Goal: Information Seeking & Learning: Stay updated

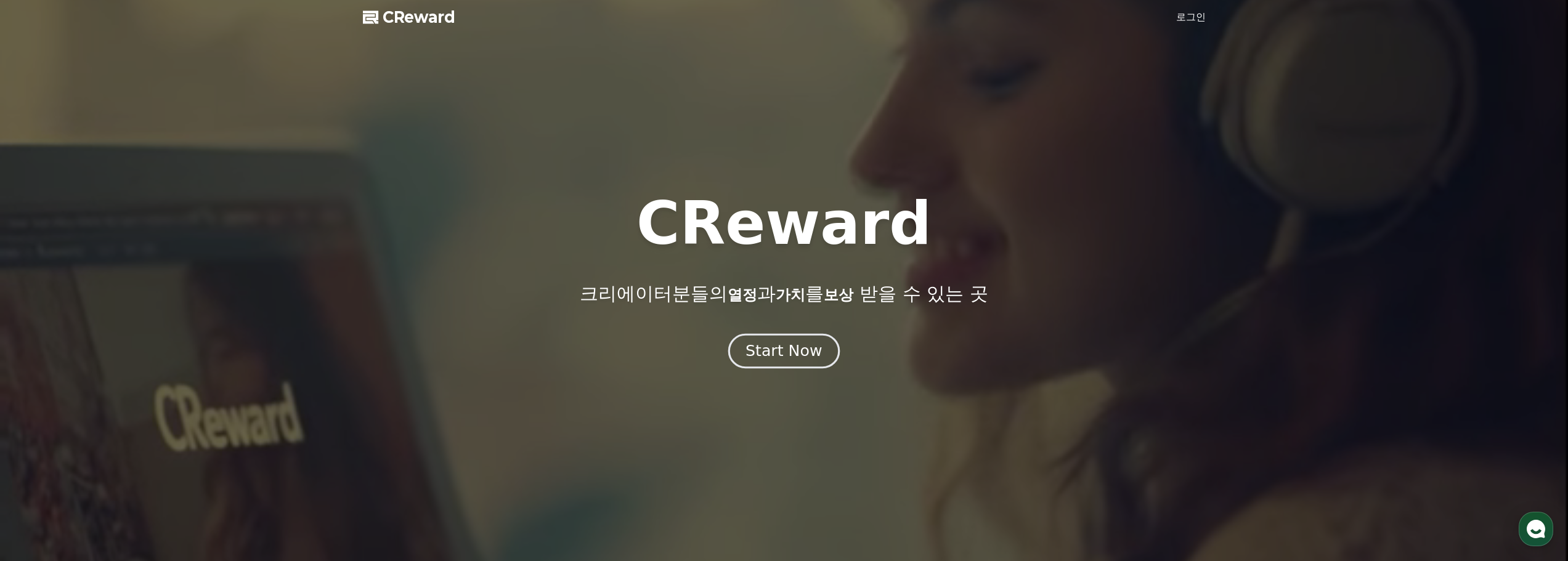
click at [749, 361] on button "Start Now" at bounding box center [784, 351] width 111 height 35
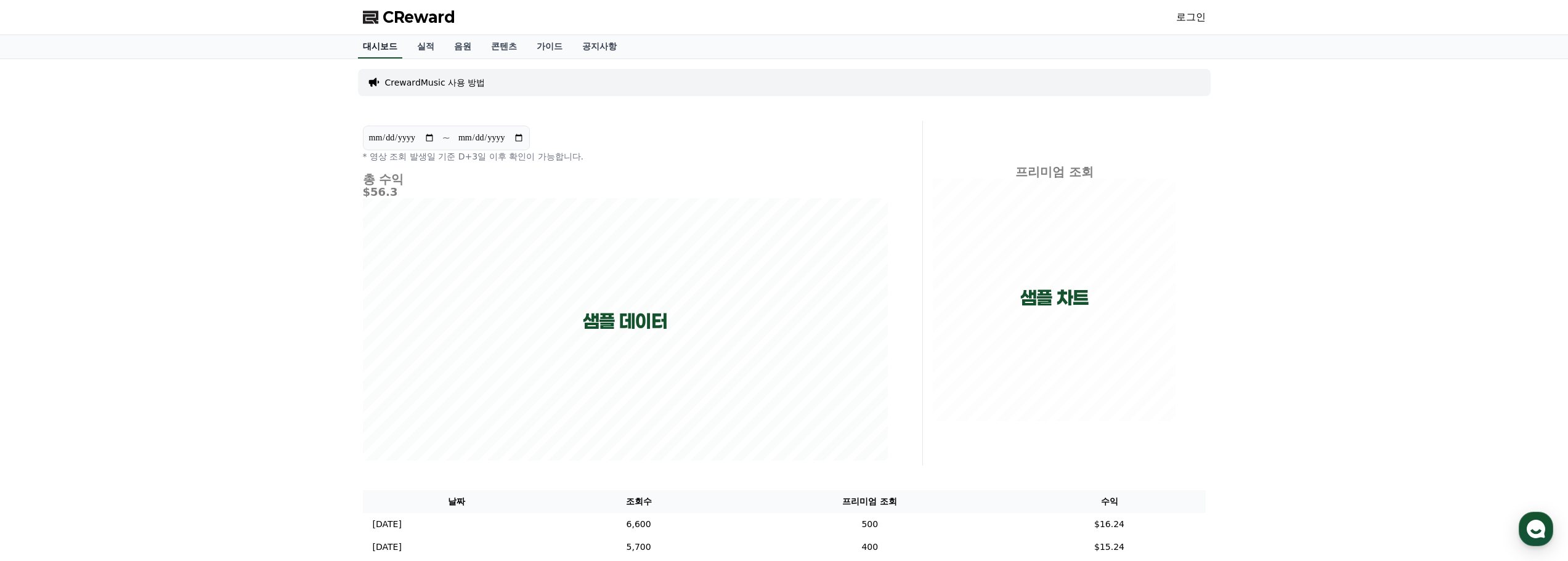
click at [372, 52] on link "대시보드" at bounding box center [380, 47] width 45 height 24
click at [435, 47] on link "실적" at bounding box center [425, 47] width 37 height 24
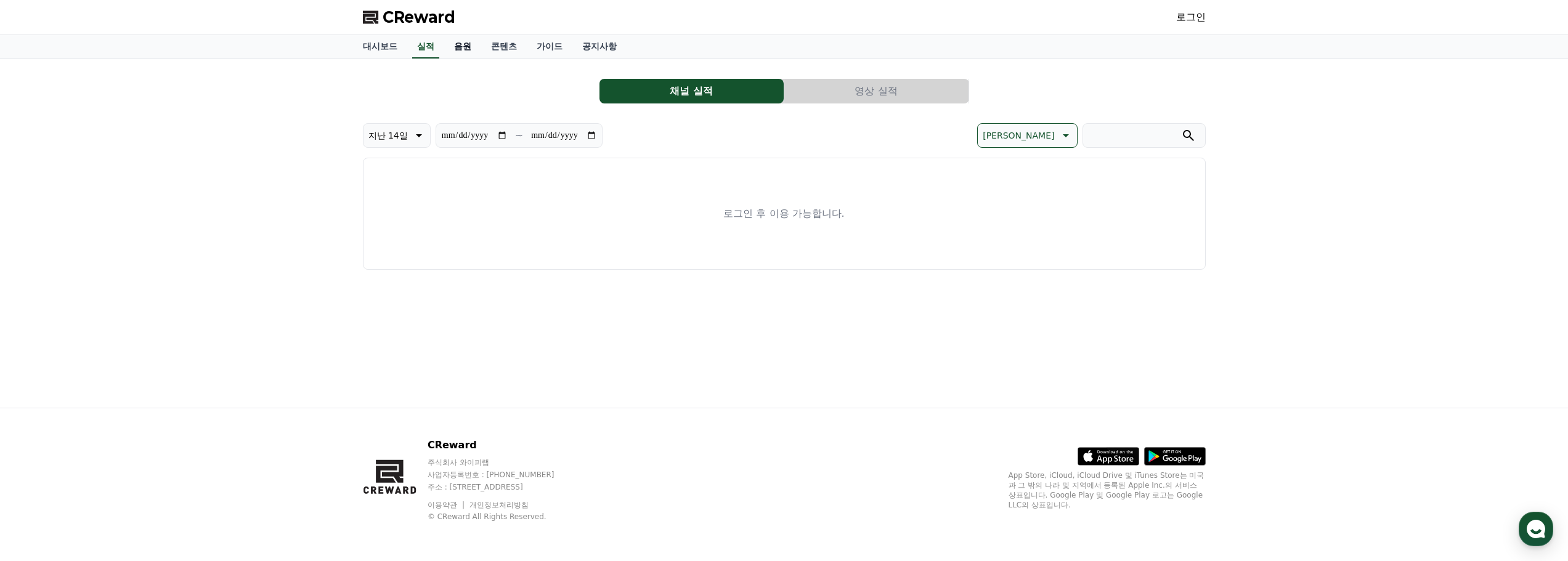
click at [463, 51] on link "음원" at bounding box center [463, 47] width 37 height 24
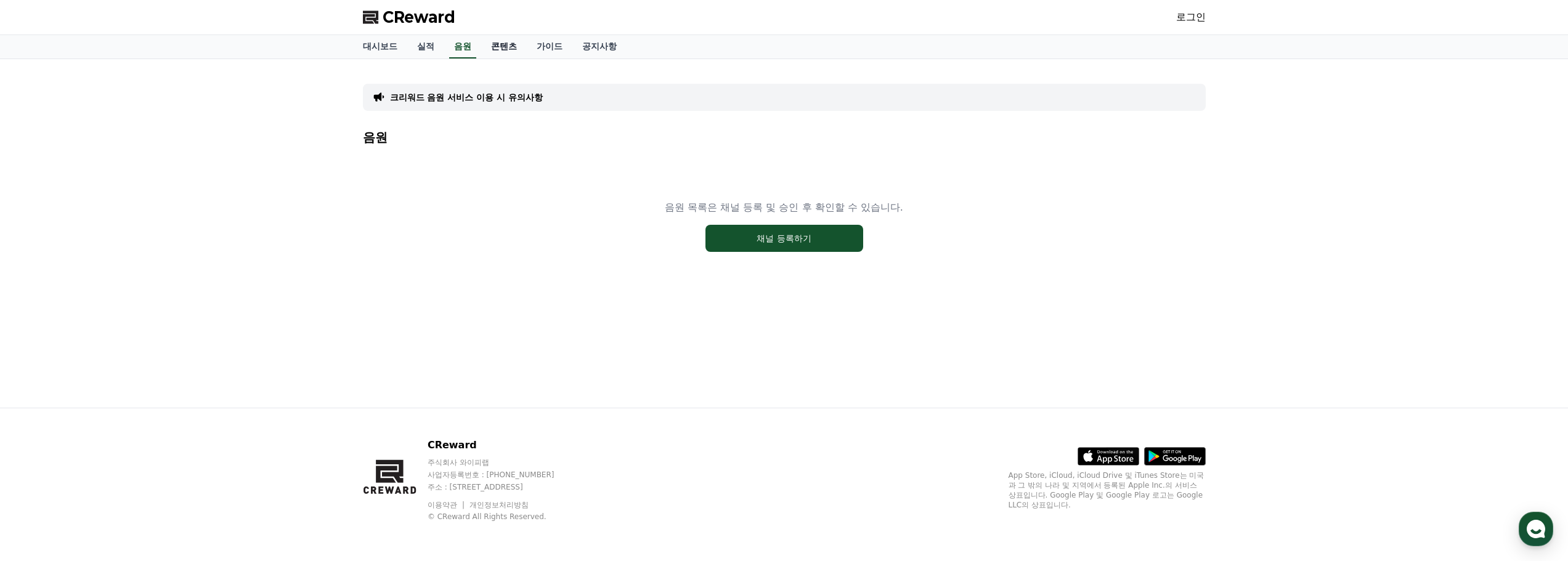
click at [498, 51] on link "콘텐츠" at bounding box center [504, 47] width 46 height 24
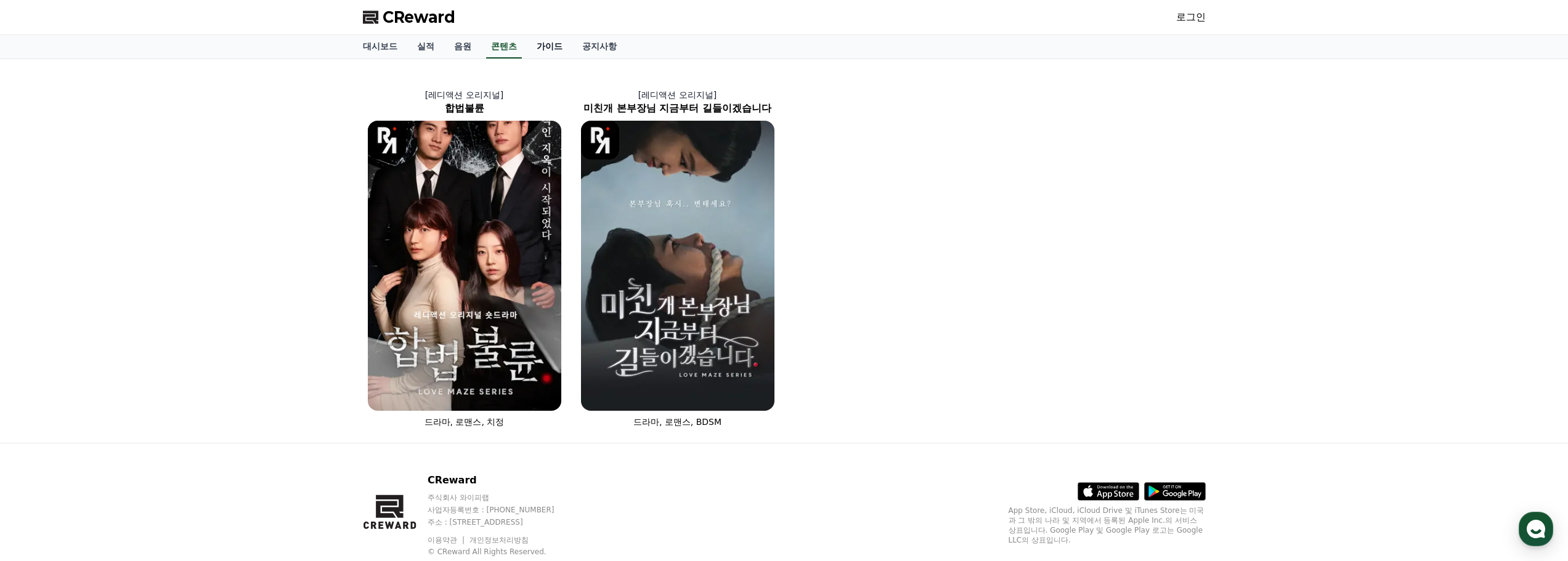
click at [550, 50] on link "가이드" at bounding box center [550, 47] width 46 height 24
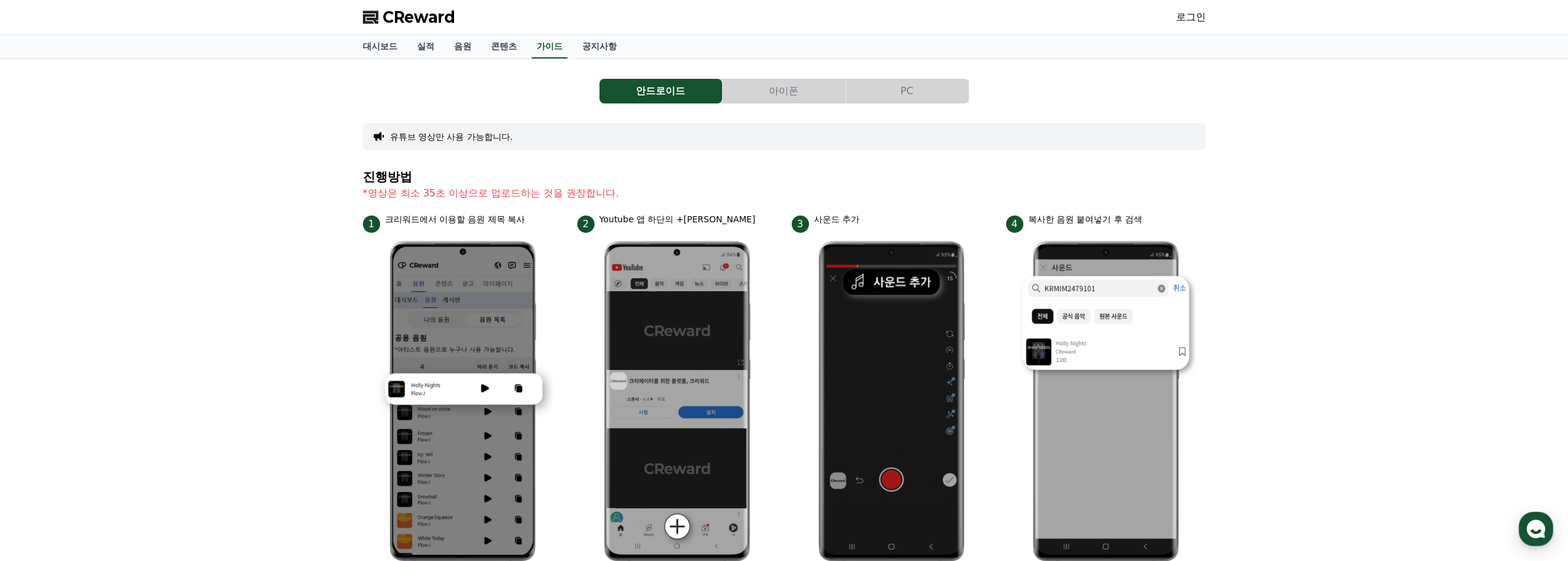
click at [762, 96] on button "아이폰" at bounding box center [783, 91] width 122 height 25
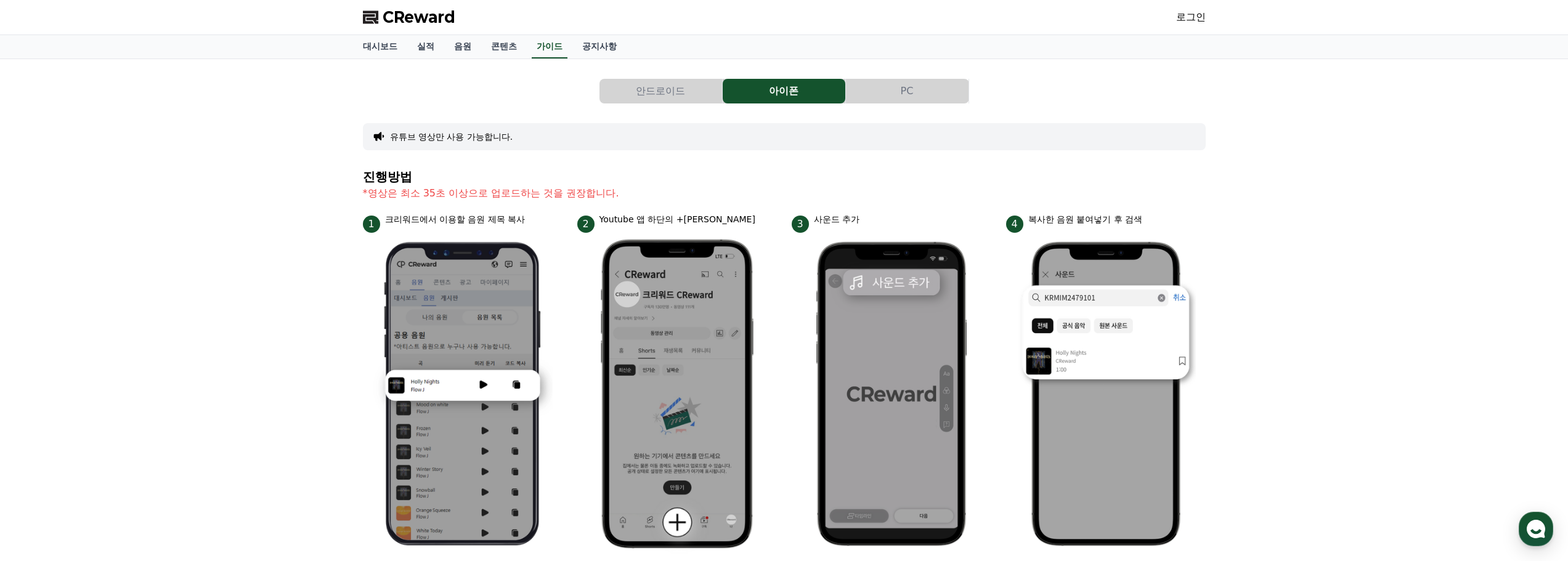
click at [877, 94] on button "PC" at bounding box center [906, 91] width 122 height 25
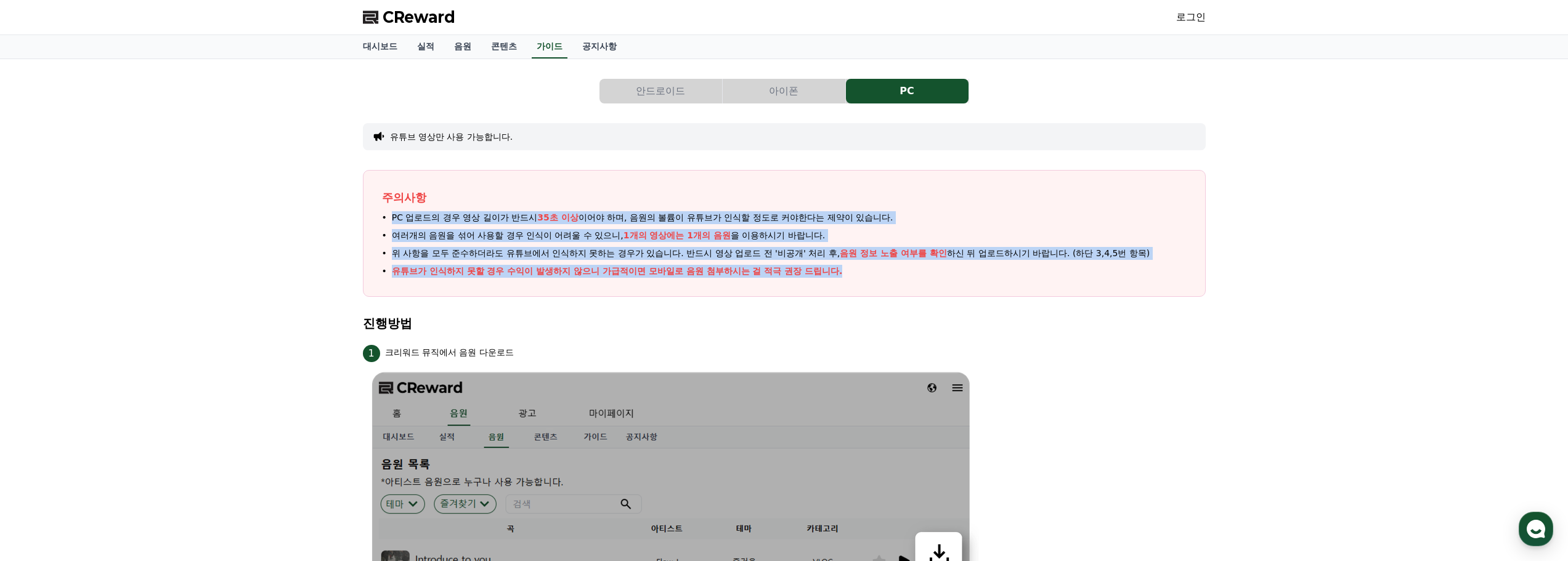
drag, startPoint x: 658, startPoint y: 189, endPoint x: 909, endPoint y: 278, distance: 266.3
click at [909, 278] on div "주의사항 PC 업로드의 경우 영상 길이가 반드시 35초 이상 이어야 하며, 음원의 볼륨이 유튜브가 인식할 정도로 커야한다는 제약이 있습니다. …" at bounding box center [784, 234] width 843 height 127
click at [909, 278] on li "유튜브가 인식하지 못할 경우 수익이 발생하지 않으니 가급적이면 모바일로 음원 첨부하시는 걸 적극 권장 드립니다." at bounding box center [784, 272] width 804 height 13
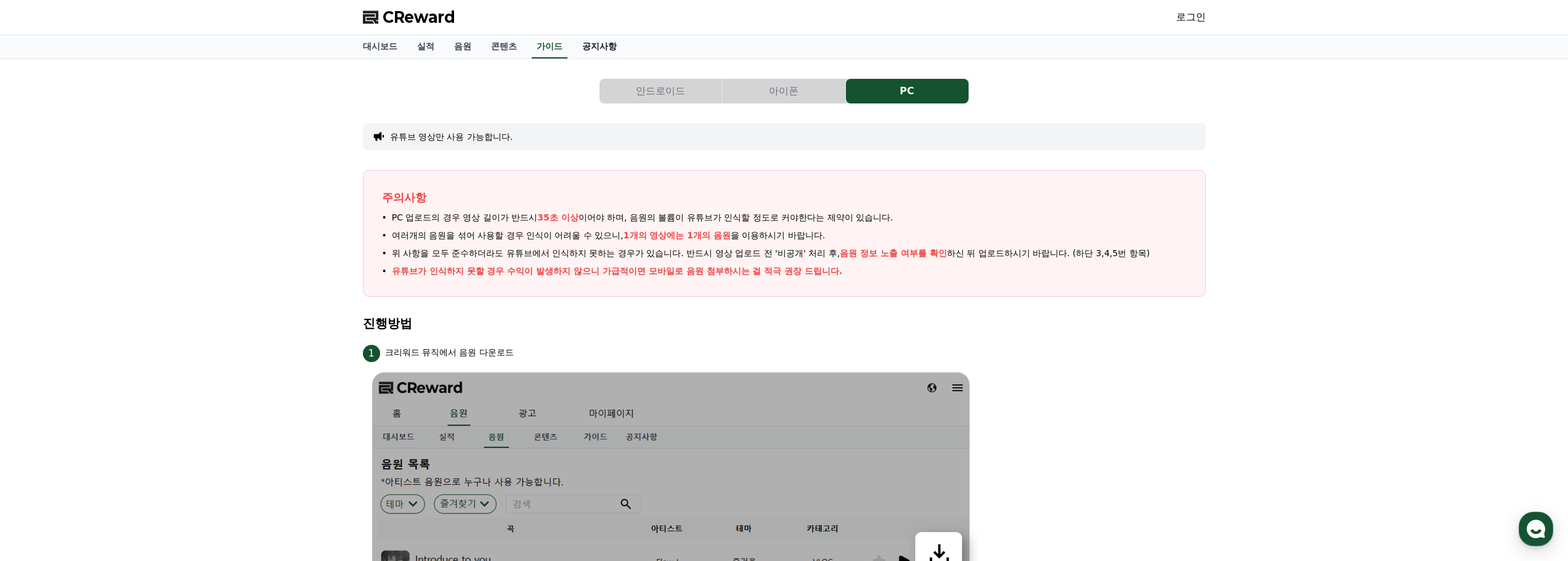
click at [603, 42] on link "공지사항" at bounding box center [599, 47] width 54 height 24
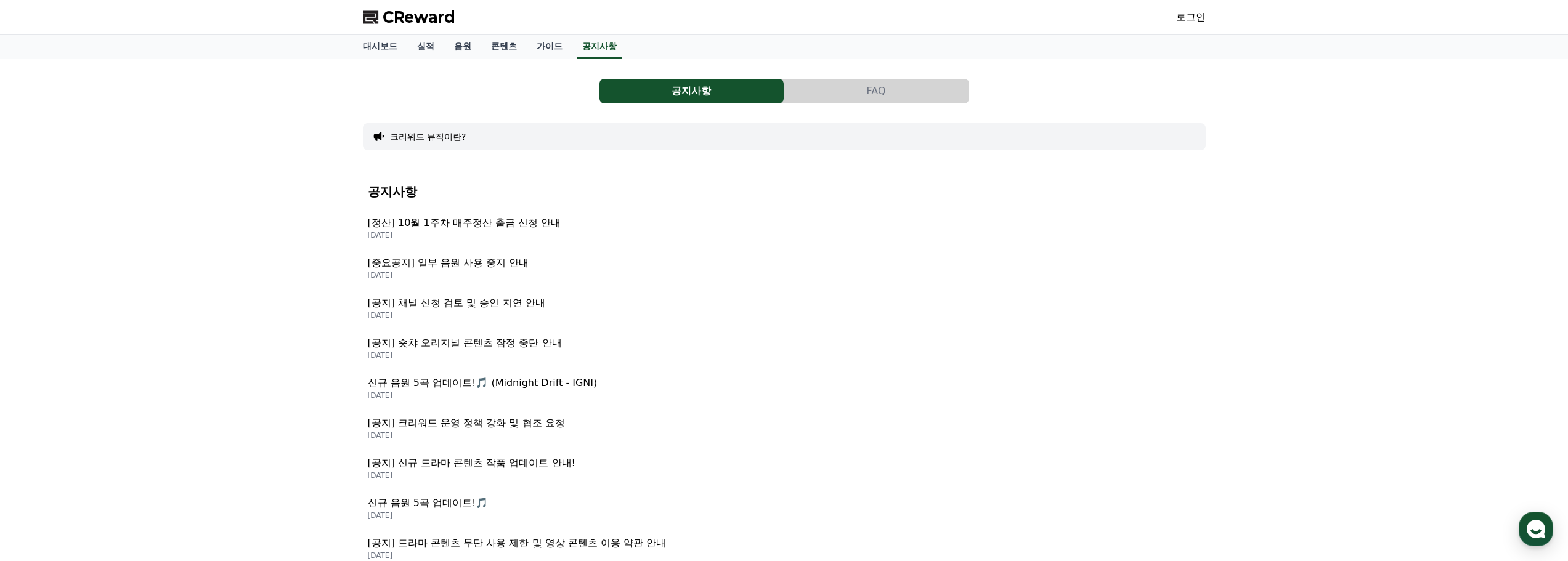
click at [526, 226] on p "[정산] 10월 1주차 매주정산 출금 신청 안내" at bounding box center [784, 223] width 833 height 15
click at [501, 261] on p "[중요공지] 일부 음원 사용 중지 안내" at bounding box center [784, 263] width 833 height 15
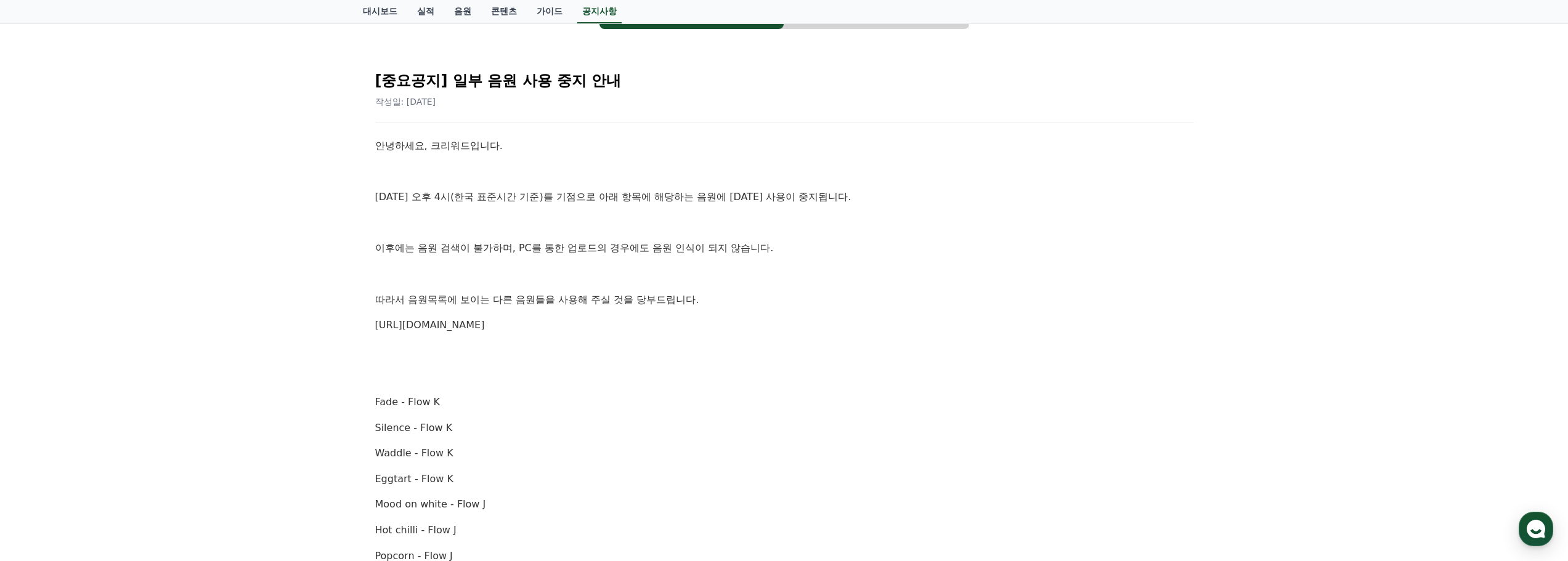
scroll to position [82, 0]
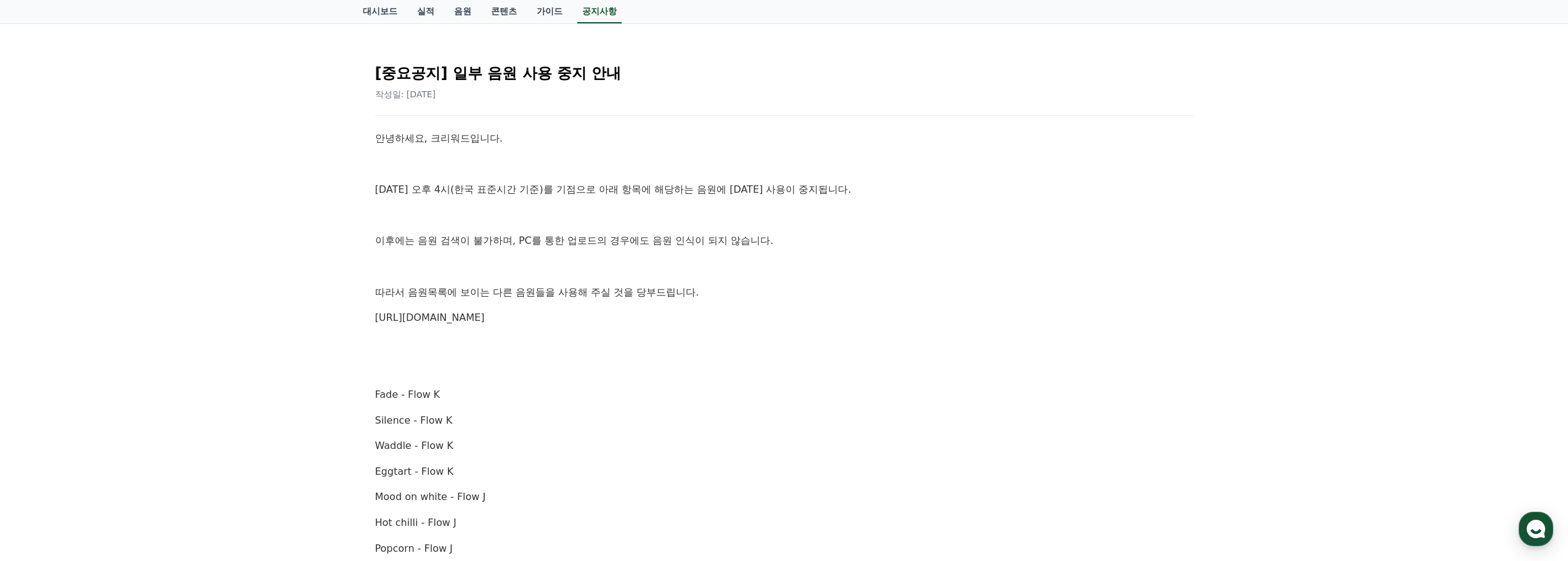
drag, startPoint x: 692, startPoint y: 253, endPoint x: 719, endPoint y: 321, distance: 73.2
click at [719, 321] on p "https://creward.net/music/list/public" at bounding box center [784, 317] width 818 height 16
click at [473, 312] on link "https://creward.net/music/list/public" at bounding box center [430, 317] width 110 height 12
drag, startPoint x: 600, startPoint y: 431, endPoint x: 612, endPoint y: 456, distance: 27.7
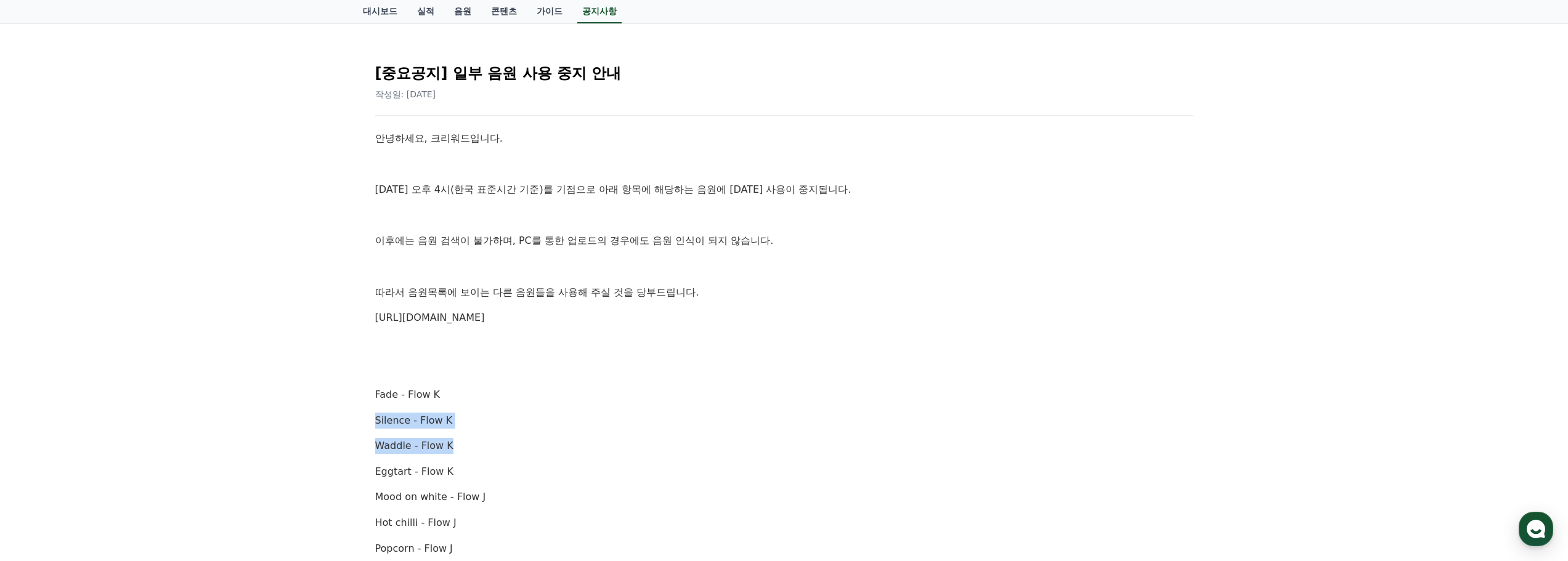
drag, startPoint x: 612, startPoint y: 456, endPoint x: 326, endPoint y: 399, distance: 291.6
click at [326, 399] on div "공지사항 FAQ [중요공지] 일부 음원 사용 중지 안내 작성일: 2025-10-02 안녕하세요, 크리워드입니다. 10월 2일 오후 4시(한국 …" at bounding box center [784, 566] width 1568 height 1177
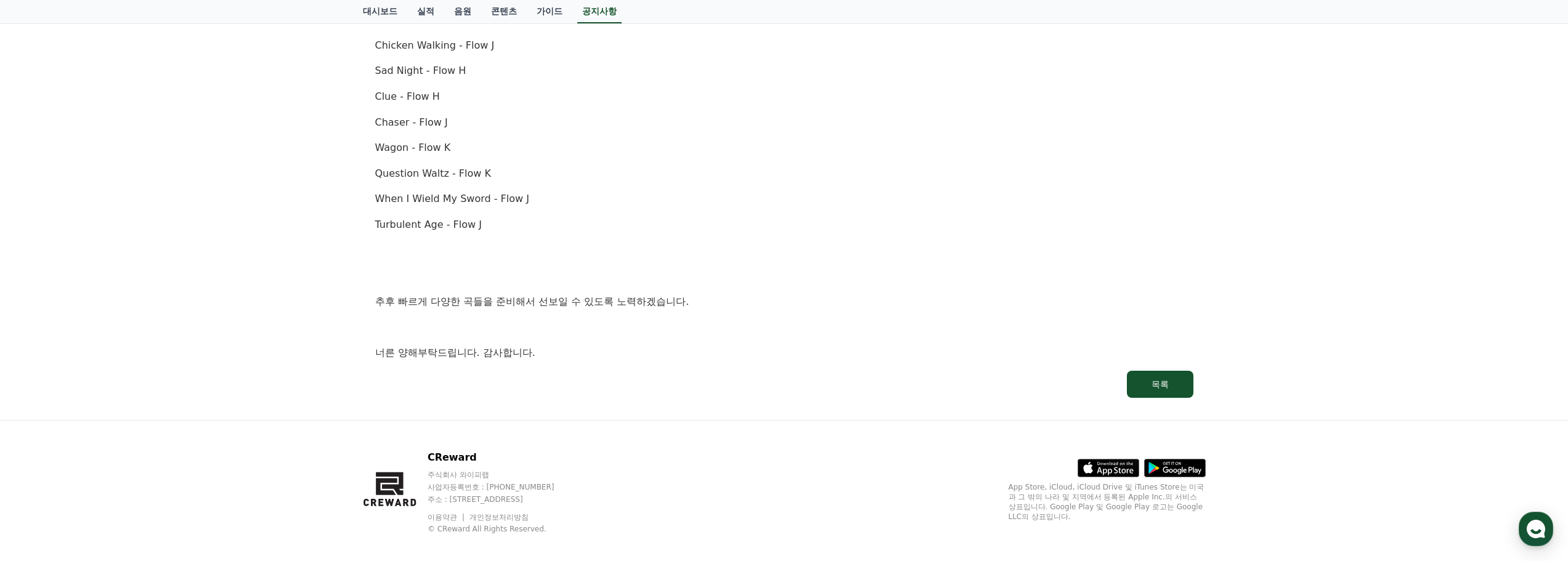
scroll to position [828, 0]
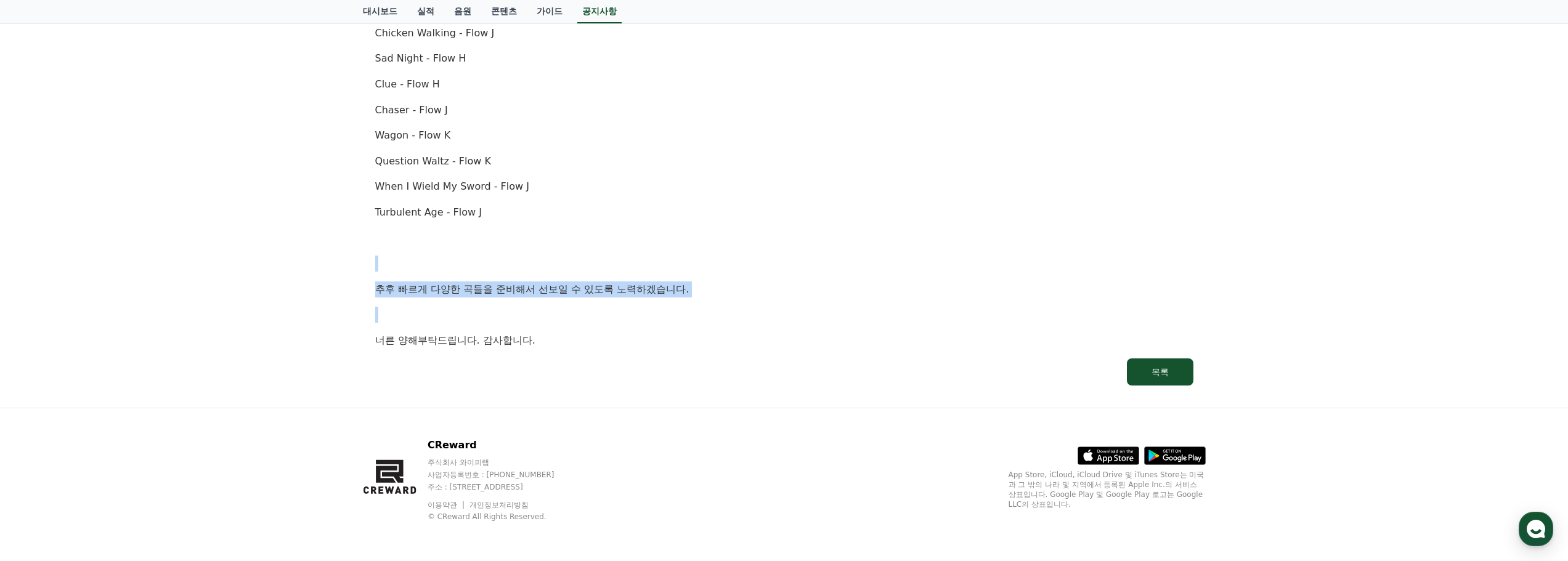
drag, startPoint x: 609, startPoint y: 288, endPoint x: 622, endPoint y: 314, distance: 29.1
click at [622, 314] on p at bounding box center [784, 315] width 818 height 16
click at [620, 315] on p at bounding box center [784, 315] width 818 height 16
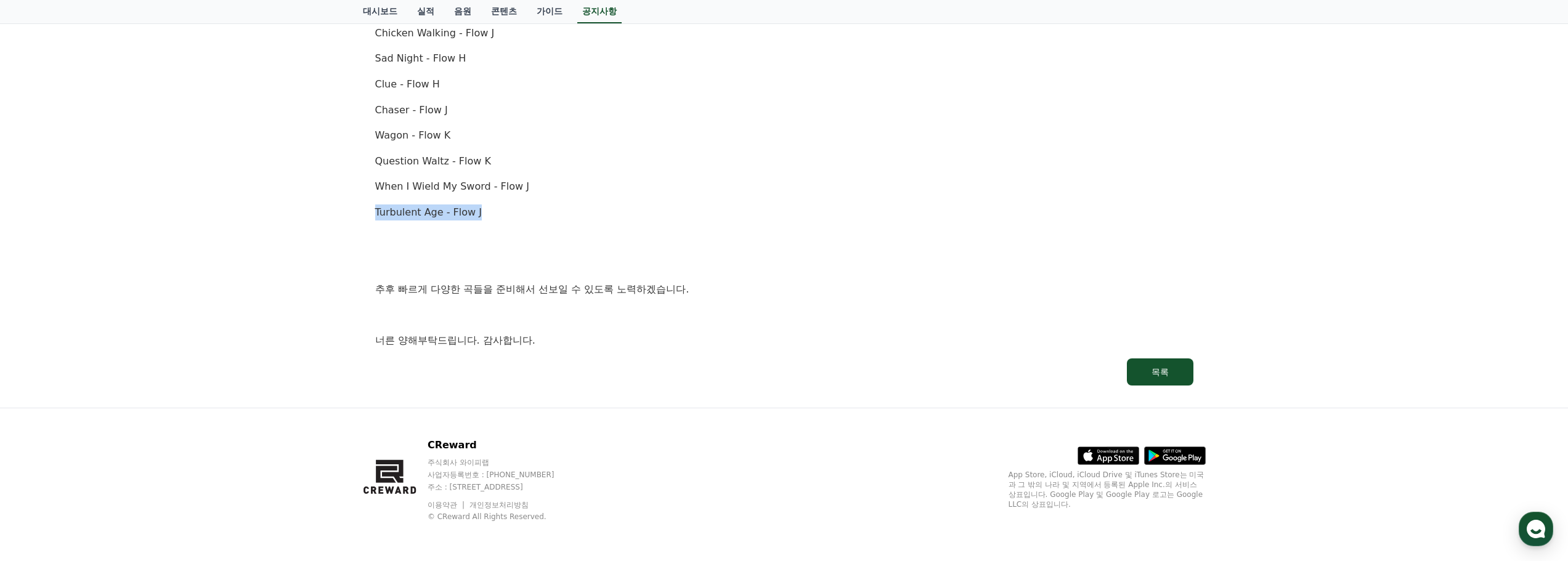
drag, startPoint x: 513, startPoint y: 215, endPoint x: 340, endPoint y: 216, distance: 173.0
copy p "Turbulent Age - Flow J"
